Goal: Transaction & Acquisition: Purchase product/service

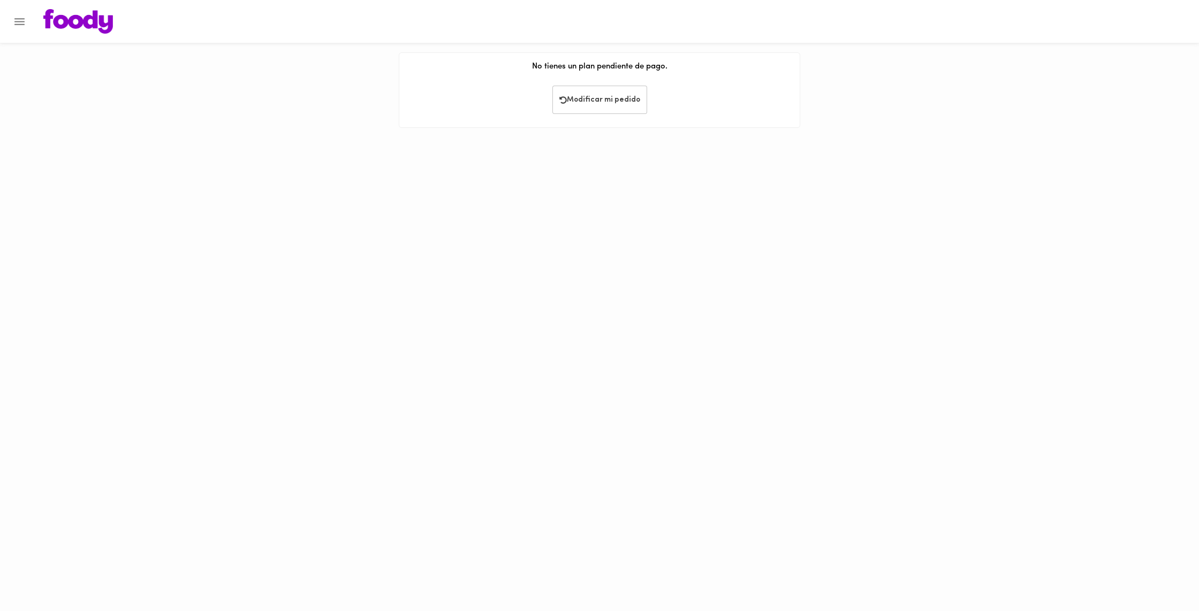
click at [18, 23] on icon "Menu" at bounding box center [19, 21] width 13 height 13
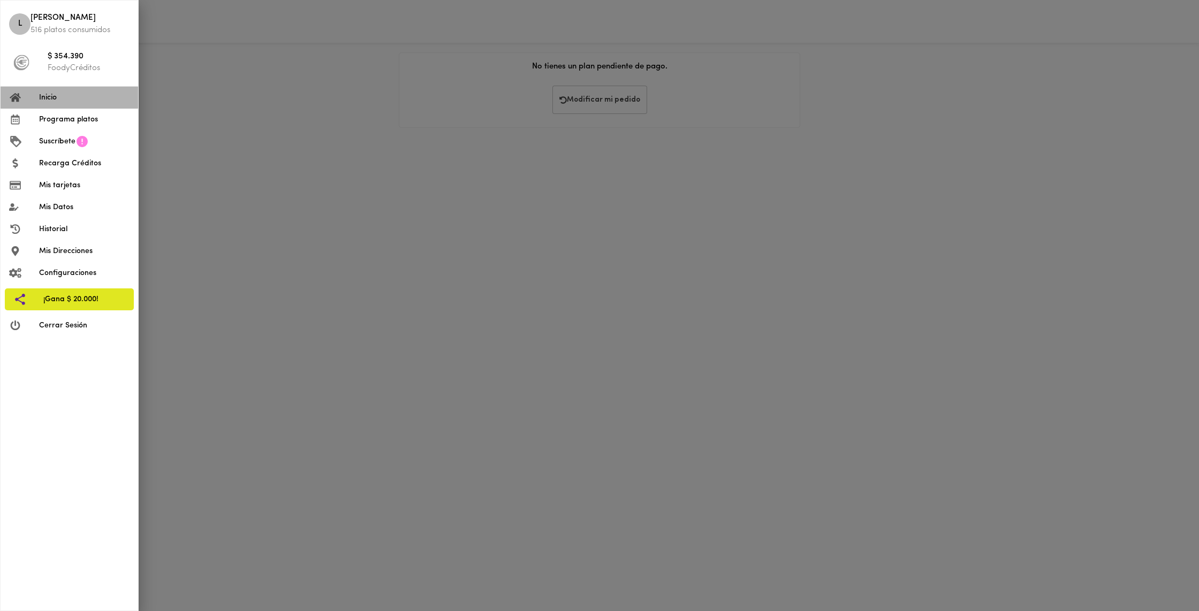
click at [63, 102] on span "Inicio" at bounding box center [84, 97] width 90 height 11
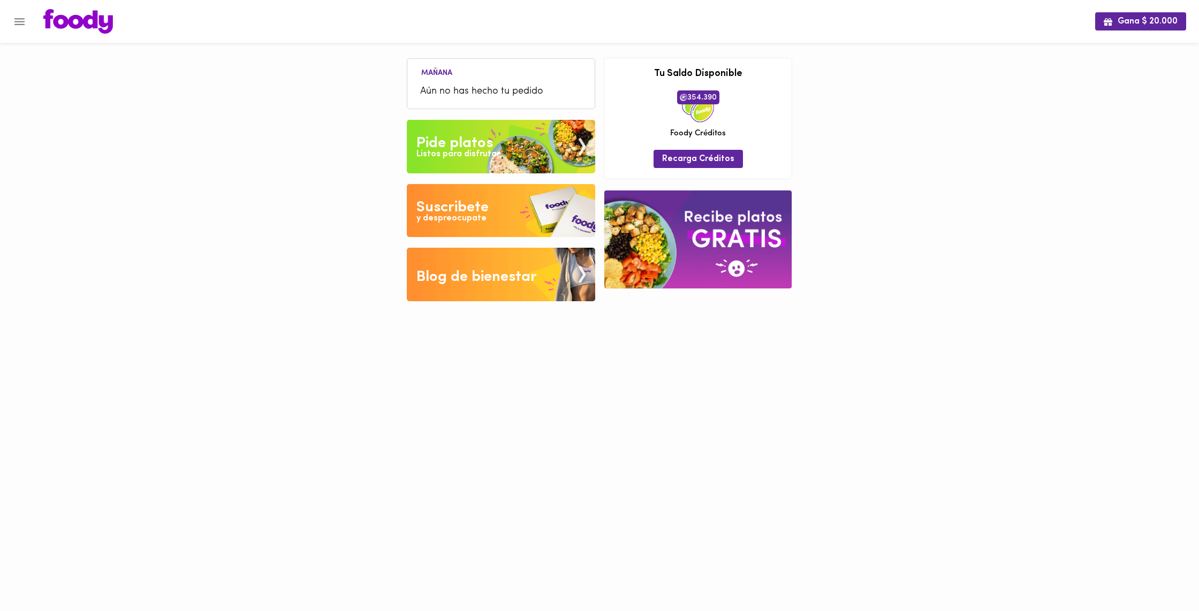
click at [518, 157] on img at bounding box center [501, 147] width 188 height 54
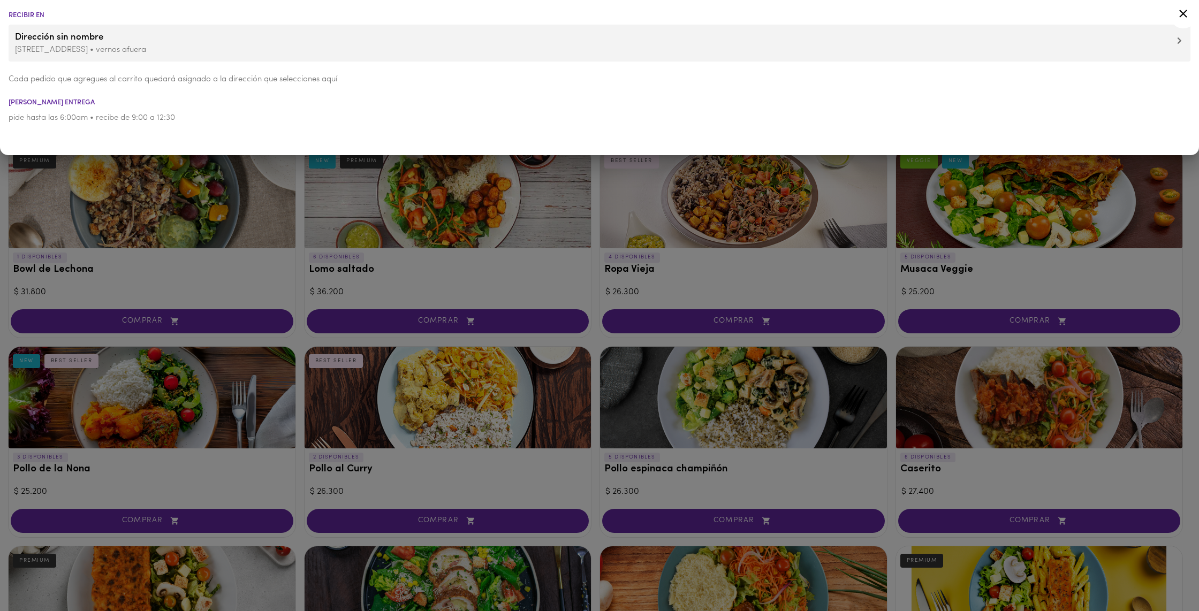
click at [1185, 12] on icon at bounding box center [1183, 14] width 8 height 8
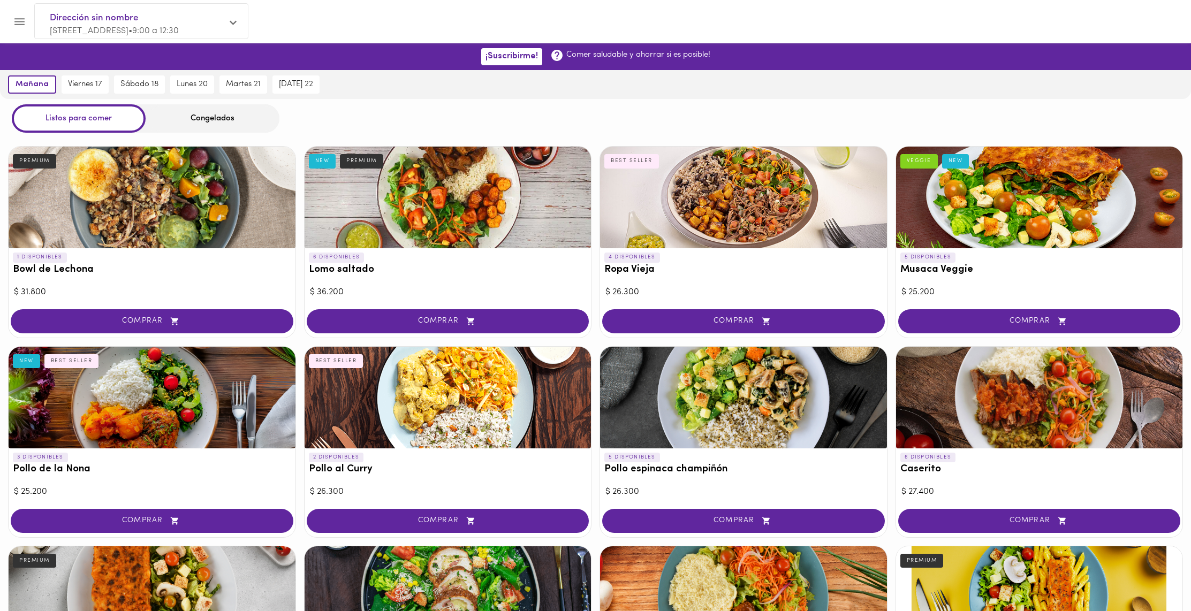
click at [177, 114] on div "Congelados" at bounding box center [213, 118] width 134 height 28
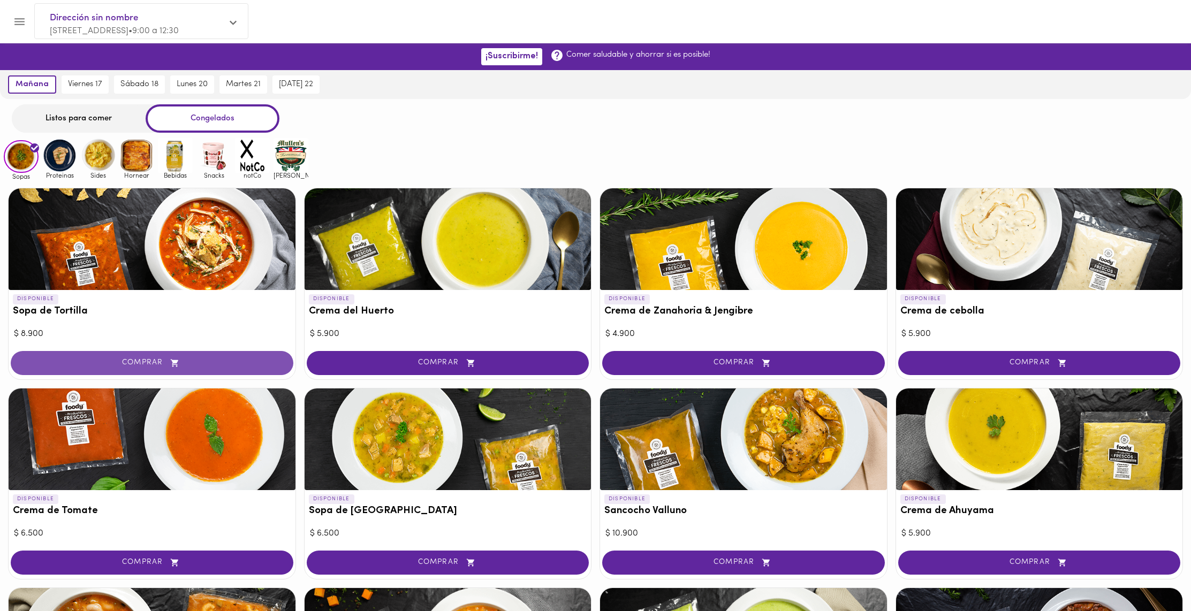
click at [189, 362] on span "COMPRAR" at bounding box center [152, 363] width 256 height 9
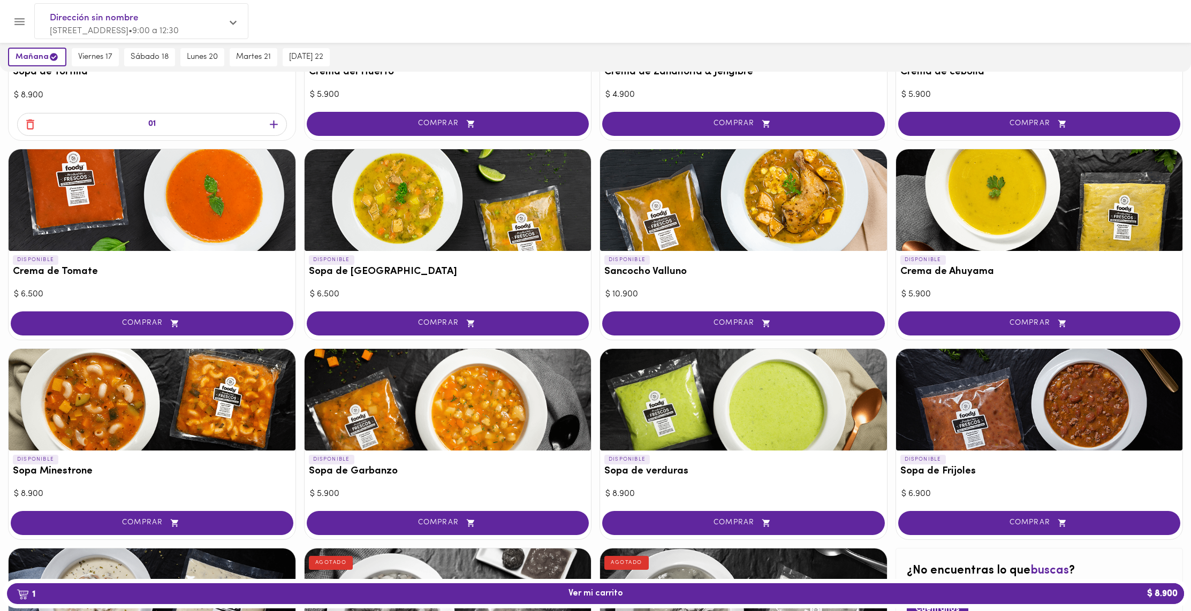
scroll to position [238, 0]
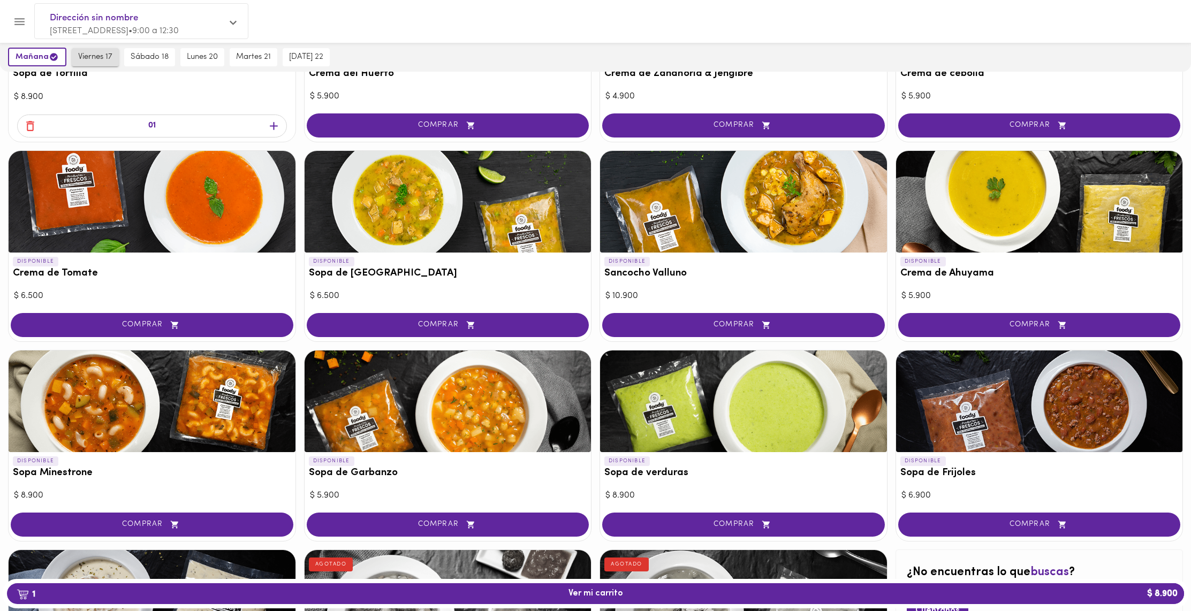
click at [74, 57] on button "viernes 17" at bounding box center [95, 57] width 47 height 18
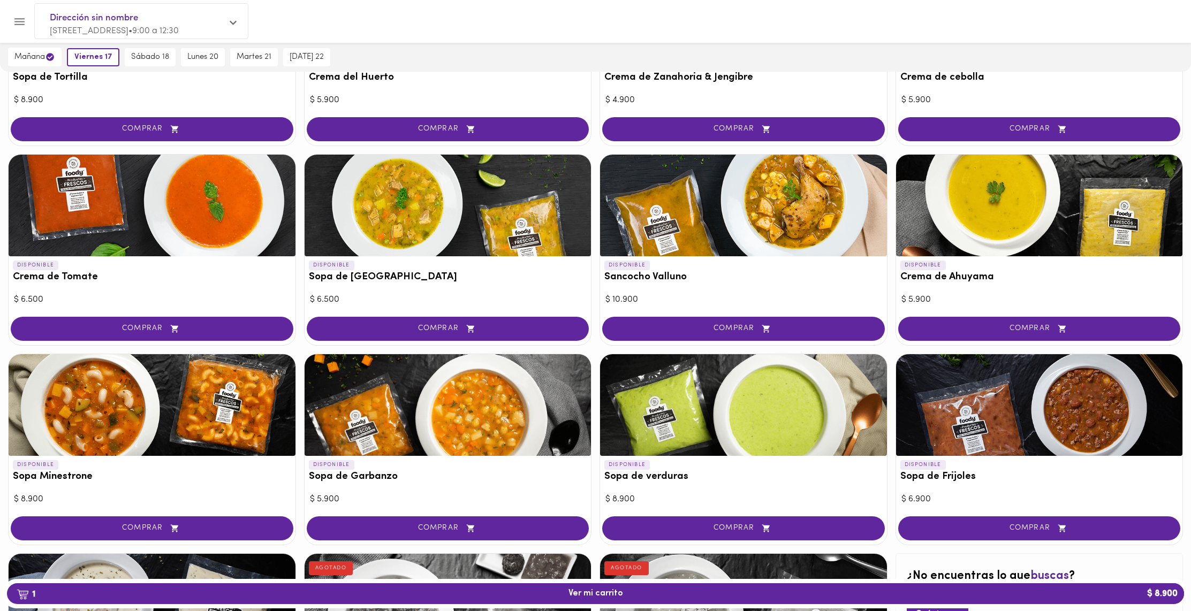
scroll to position [234, 0]
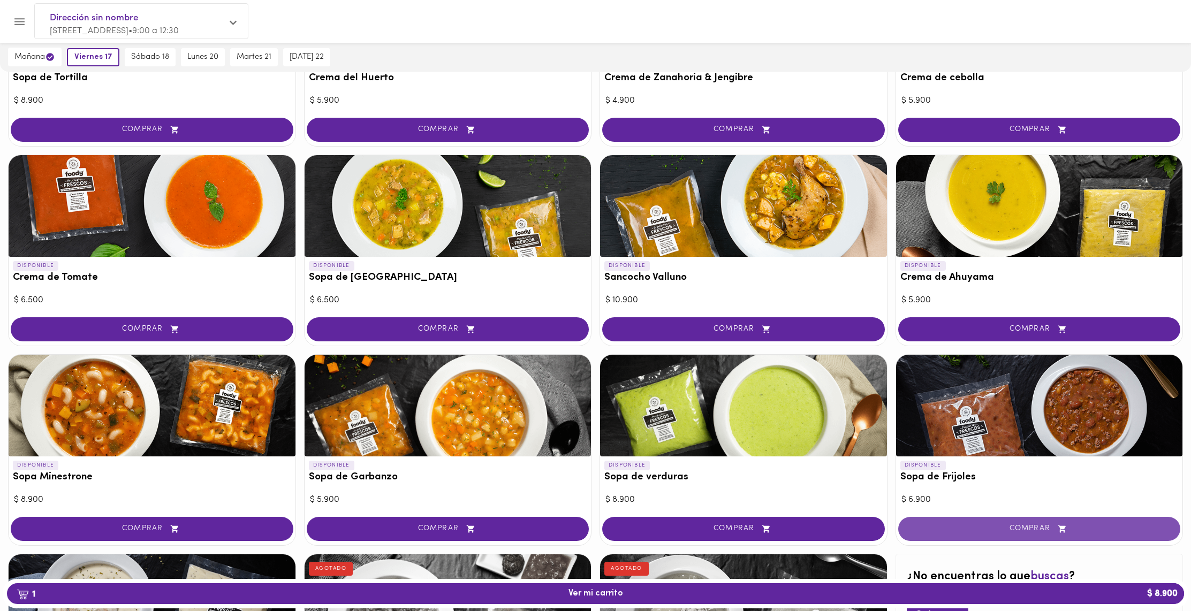
click at [977, 526] on span "COMPRAR" at bounding box center [1040, 529] width 256 height 9
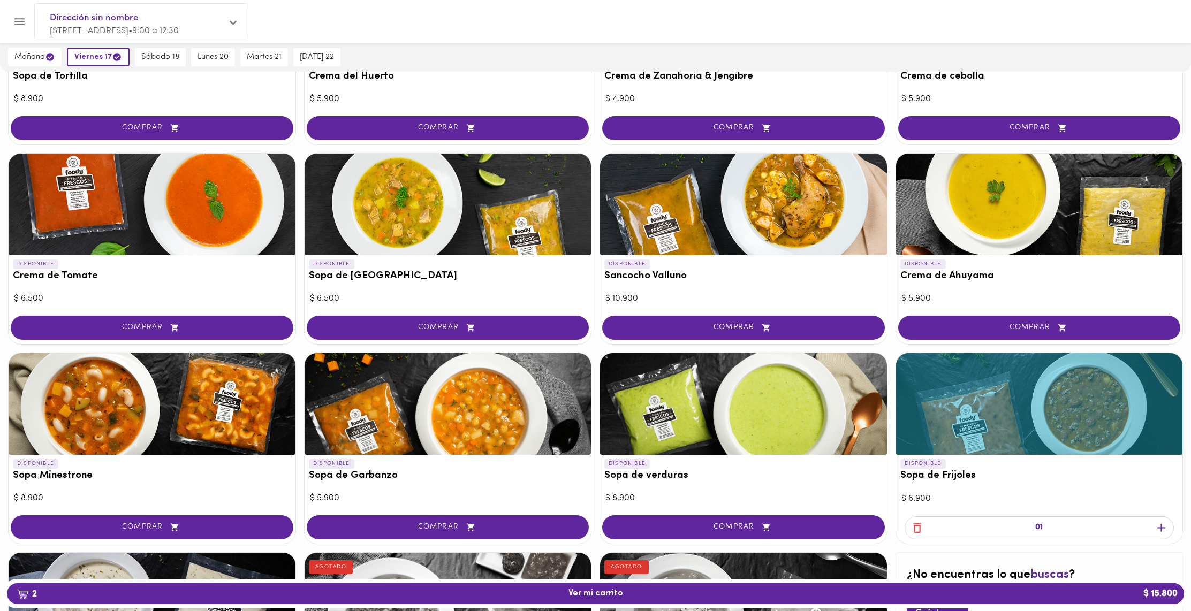
scroll to position [232, 0]
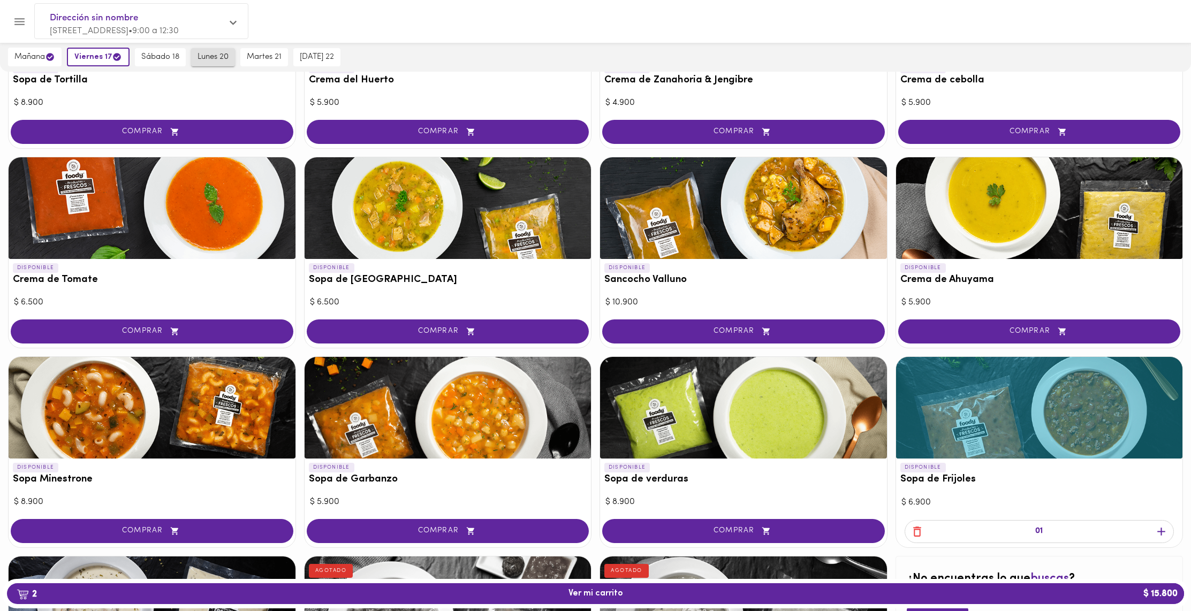
click at [194, 60] on button "lunes 20" at bounding box center [213, 57] width 44 height 18
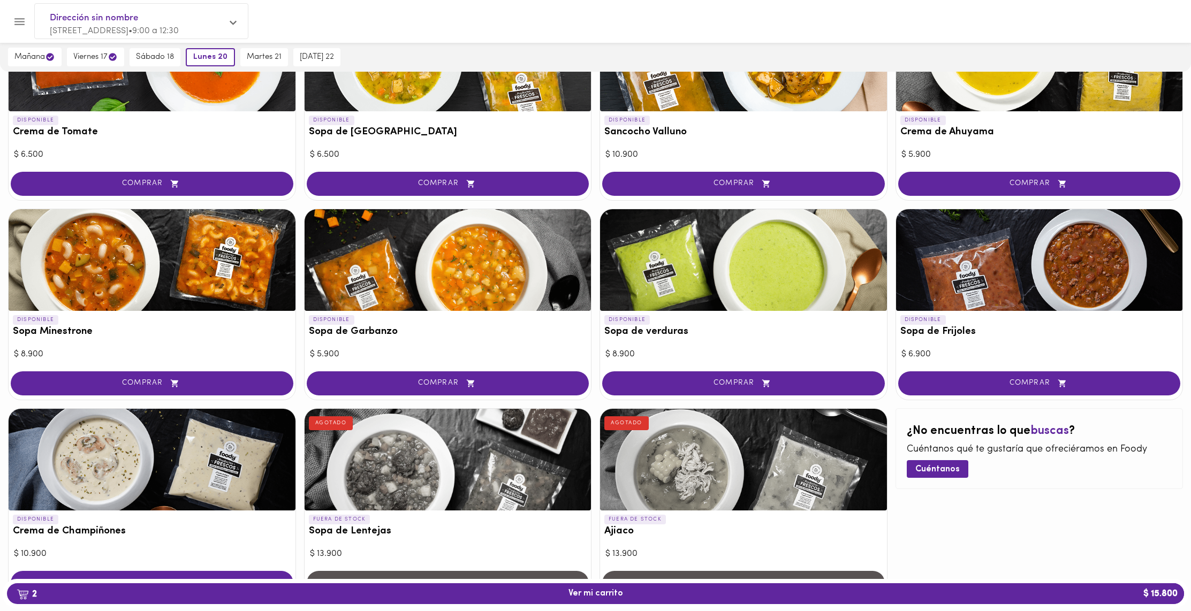
scroll to position [378, 0]
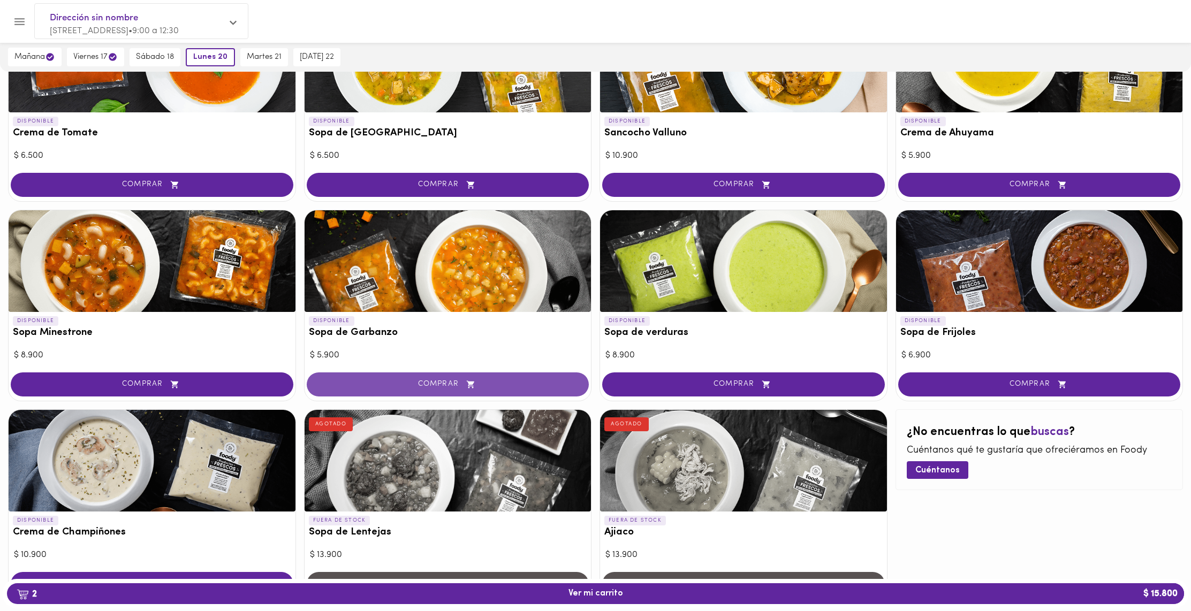
click at [466, 389] on button "COMPRAR" at bounding box center [448, 385] width 283 height 24
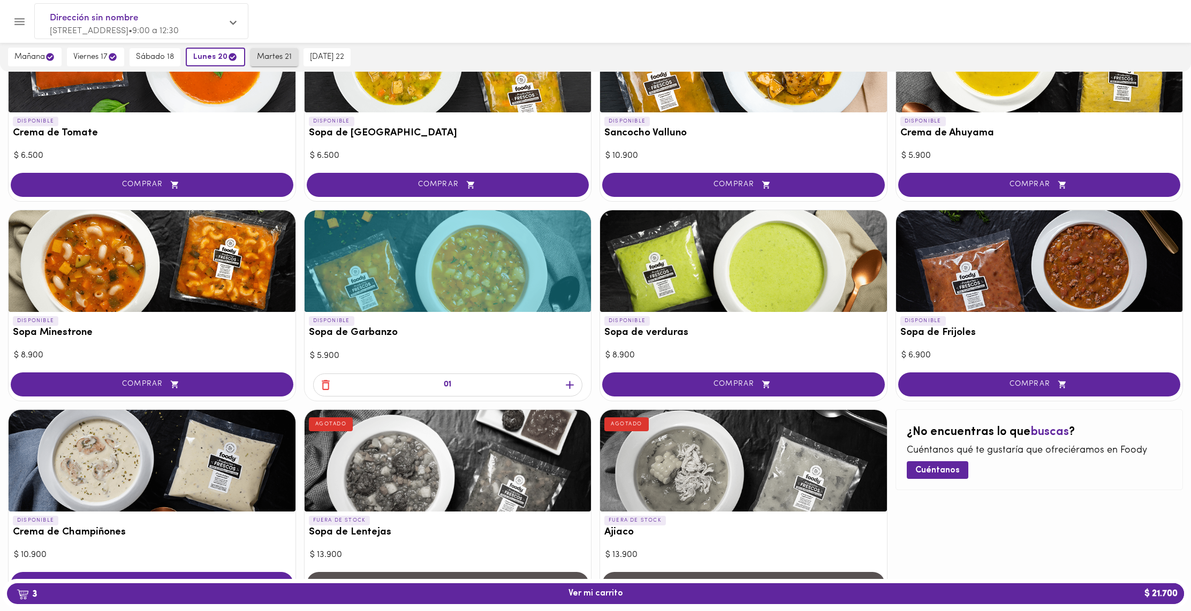
click at [264, 58] on span "martes 21" at bounding box center [274, 57] width 35 height 10
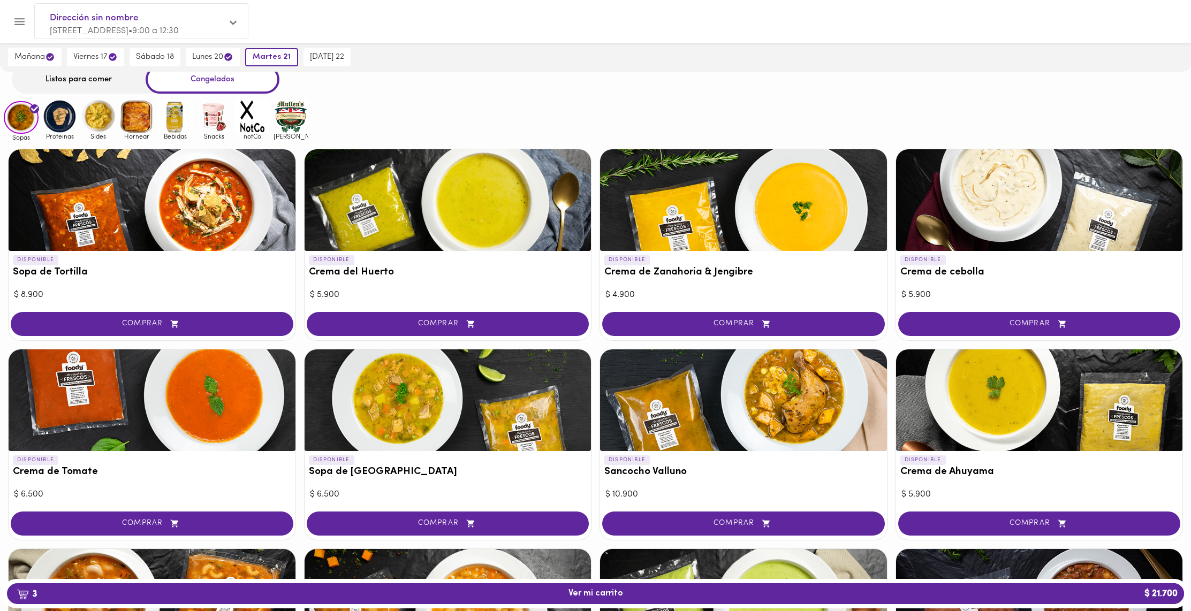
scroll to position [10, 0]
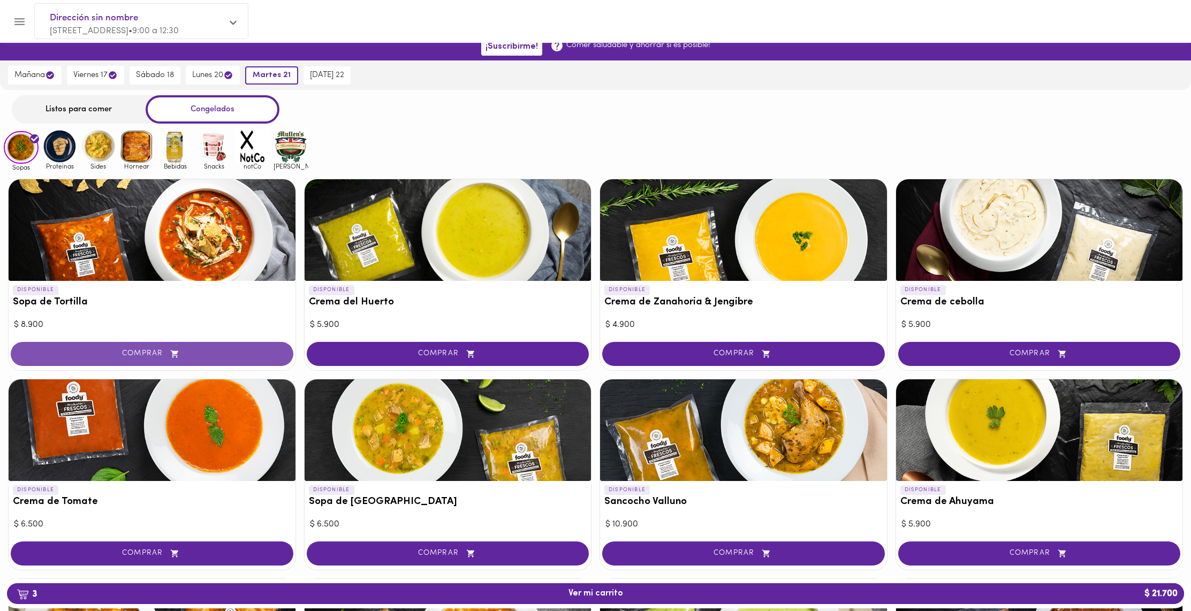
click at [251, 359] on button "COMPRAR" at bounding box center [152, 354] width 283 height 24
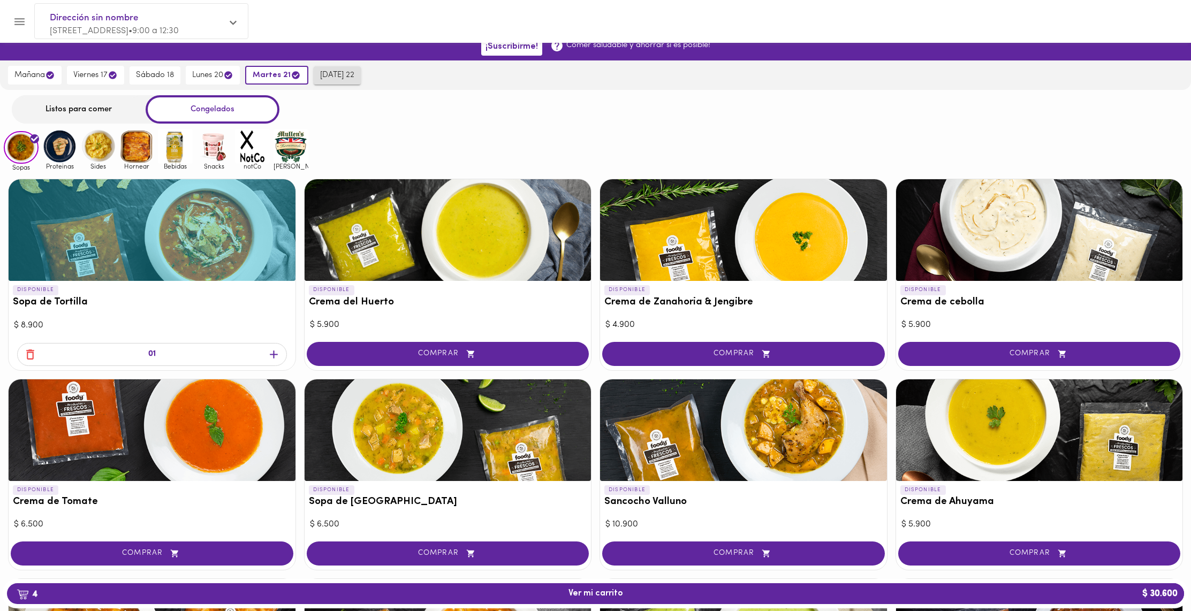
click at [328, 75] on span "[DATE] 22" at bounding box center [337, 76] width 34 height 10
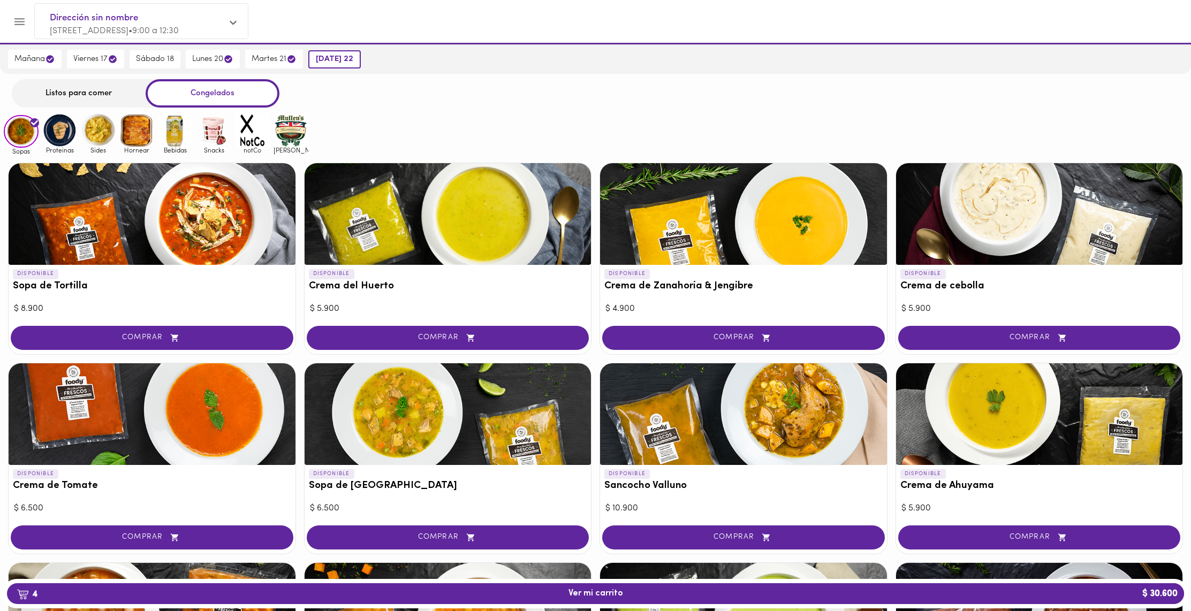
scroll to position [26, 0]
click at [111, 91] on div "Listos para comer" at bounding box center [79, 93] width 134 height 28
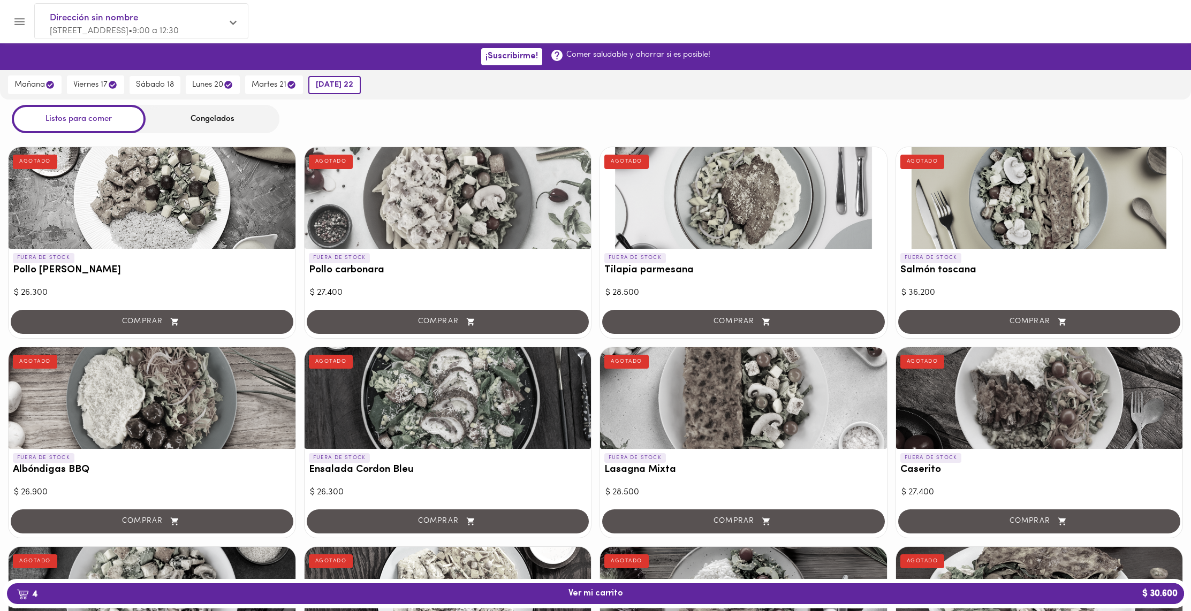
click at [199, 126] on div "Congelados" at bounding box center [213, 119] width 134 height 28
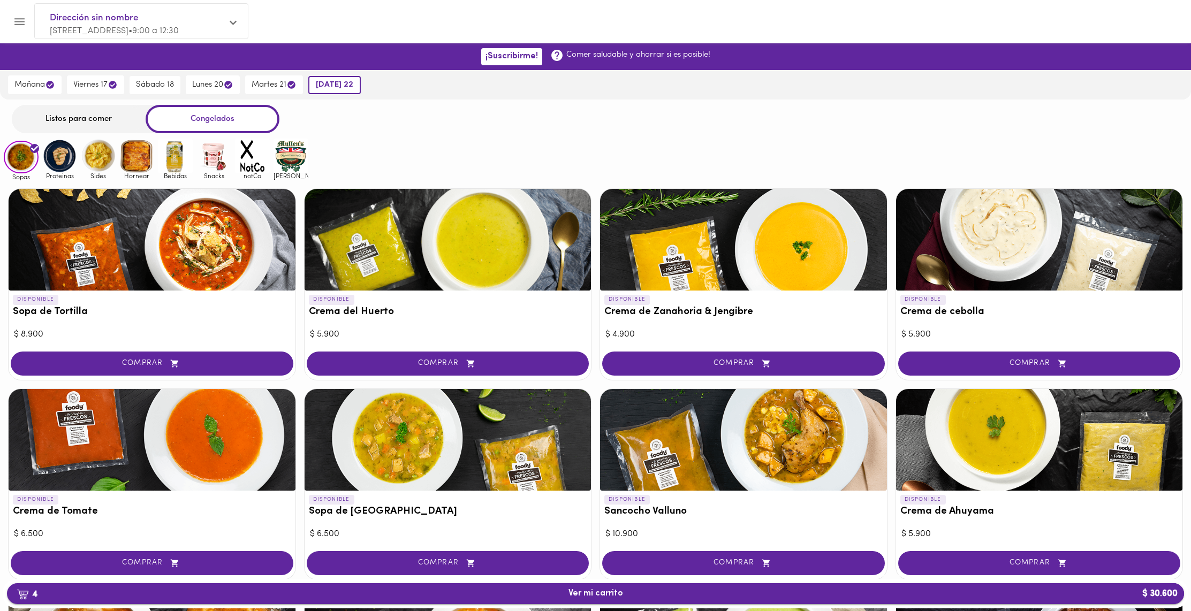
click at [714, 594] on span "4 Ver mi carrito $ 30.600" at bounding box center [596, 594] width 1160 height 10
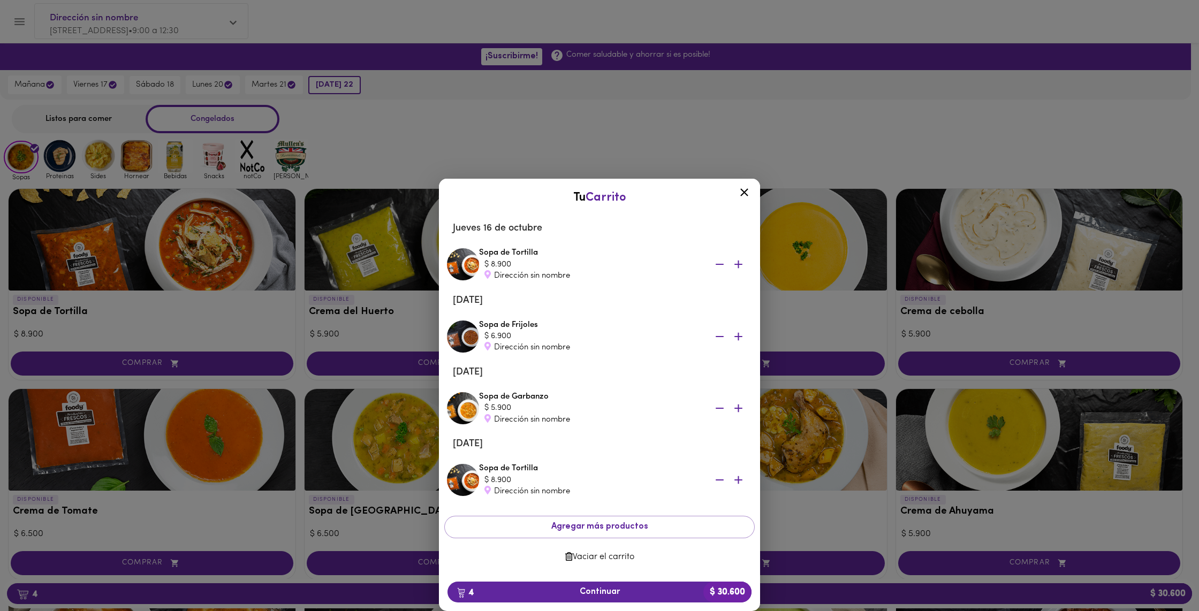
click at [744, 193] on icon at bounding box center [744, 192] width 8 height 8
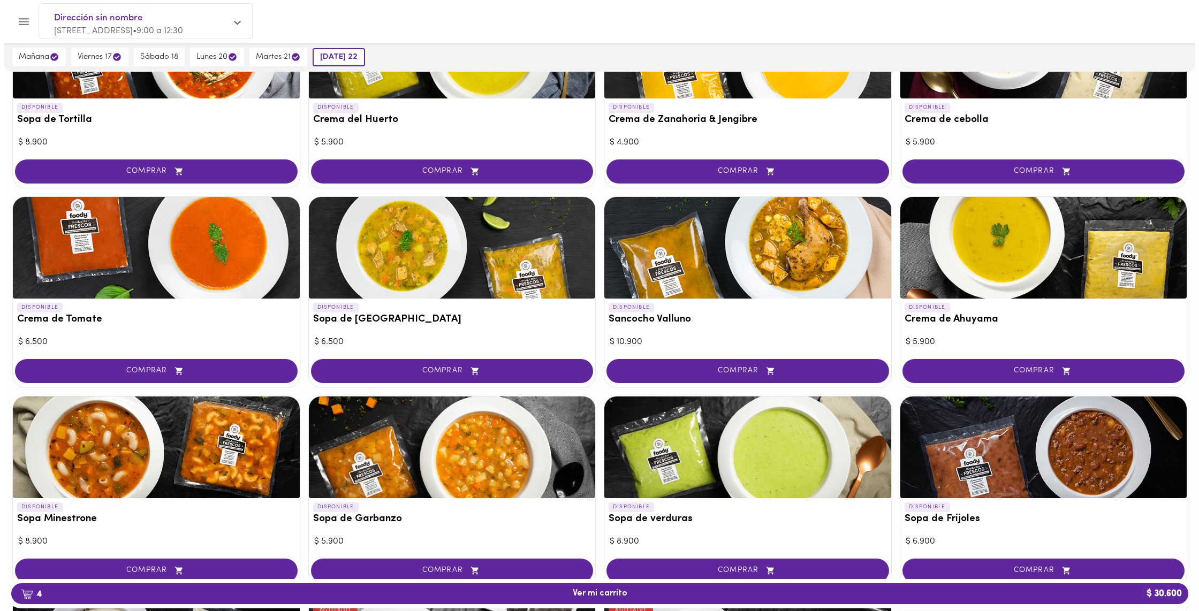
scroll to position [193, 0]
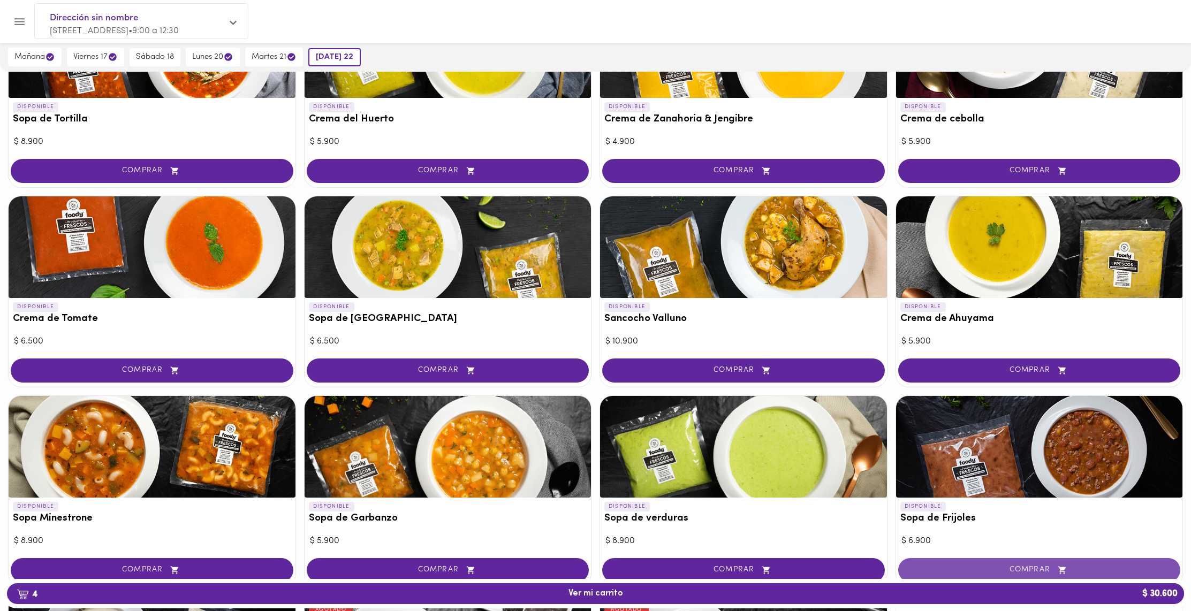
click at [1030, 567] on span "COMPRAR" at bounding box center [1040, 570] width 256 height 9
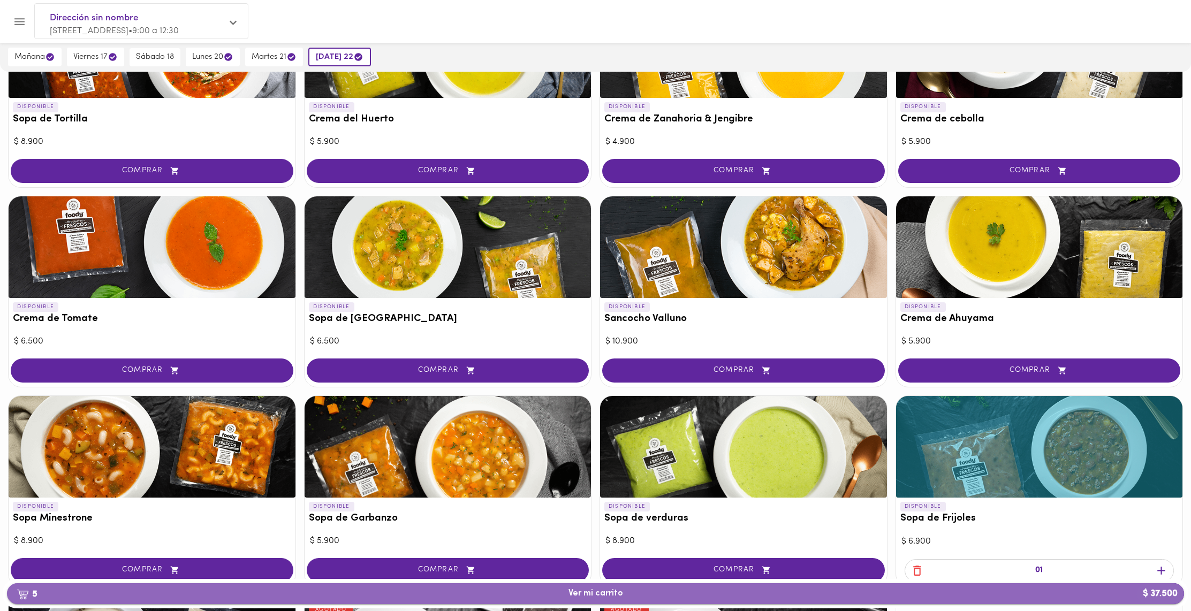
click at [662, 596] on span "5 Ver mi carrito $ 37.500" at bounding box center [596, 594] width 1160 height 10
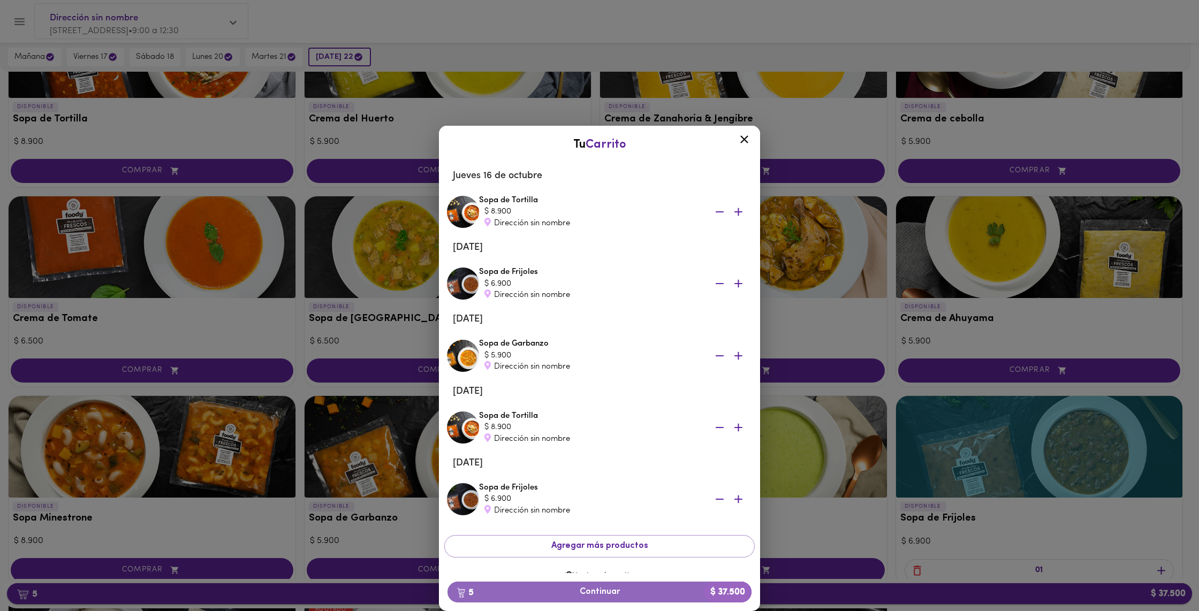
click at [662, 596] on span "5 Continuar $ 37.500" at bounding box center [599, 592] width 287 height 10
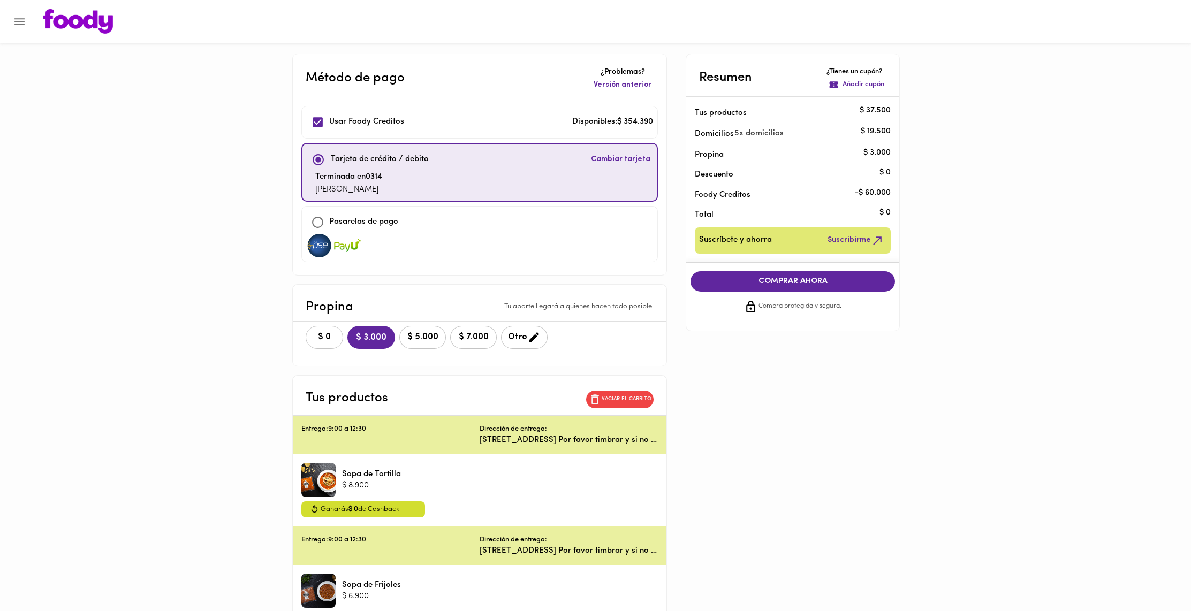
click at [324, 336] on span "$ 0" at bounding box center [325, 337] width 24 height 10
click at [726, 284] on span "COMPRAR AHORA" at bounding box center [792, 282] width 183 height 10
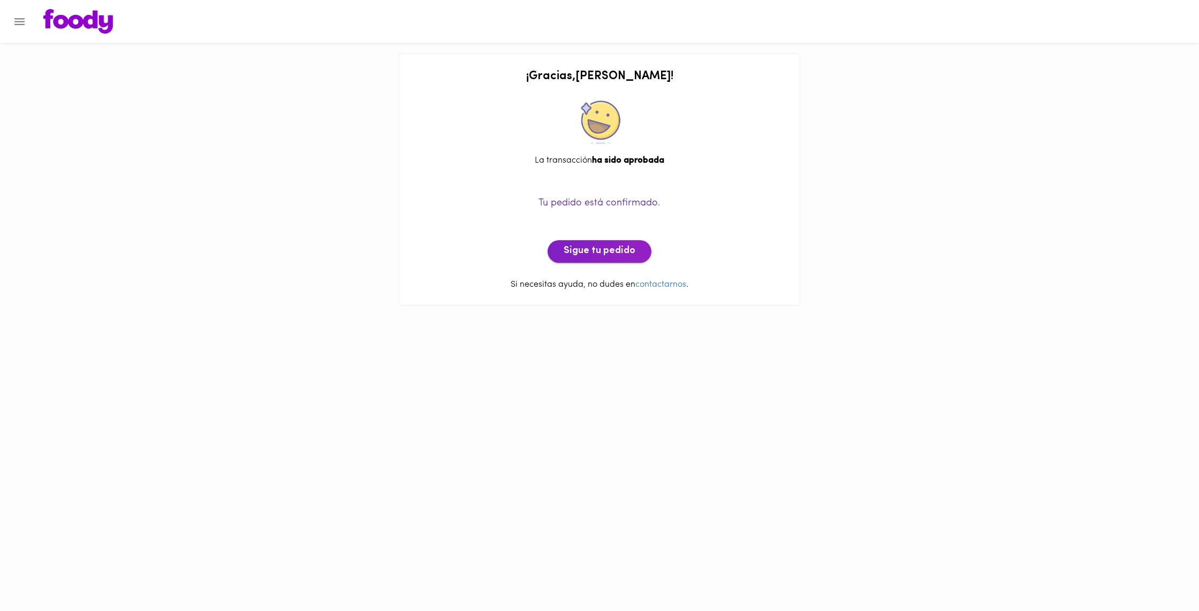
click at [570, 256] on span "Sigue tu pedido" at bounding box center [600, 252] width 72 height 12
